Goal: Task Accomplishment & Management: Manage account settings

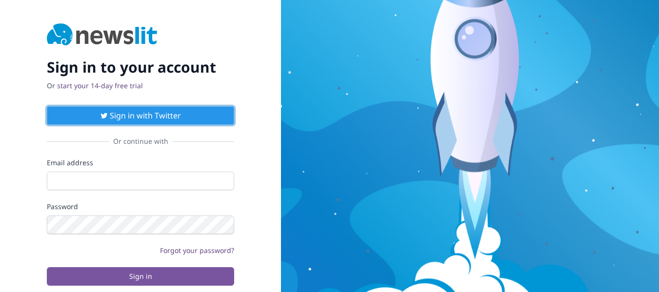
click at [176, 121] on button "Sign in with Twitter" at bounding box center [140, 115] width 187 height 19
click at [175, 110] on button "Sign in with Twitter" at bounding box center [140, 115] width 187 height 19
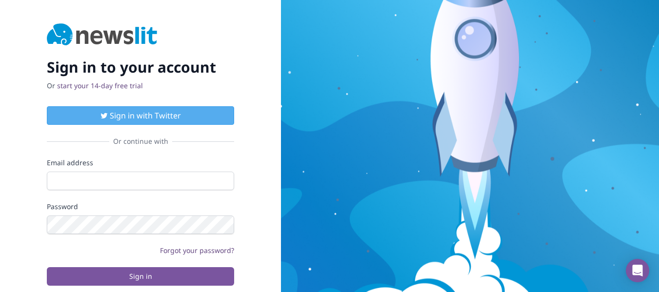
click at [333, 101] on img at bounding box center [470, 154] width 378 height 309
click at [263, 115] on div "Sign in to your account Or start your 14-day free trial Sign in with Twitter Or…" at bounding box center [140, 154] width 281 height 309
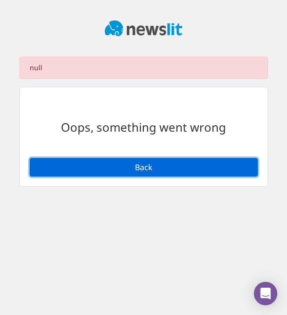
click at [229, 159] on button "Back" at bounding box center [144, 167] width 228 height 19
